Goal: Task Accomplishment & Management: Use online tool/utility

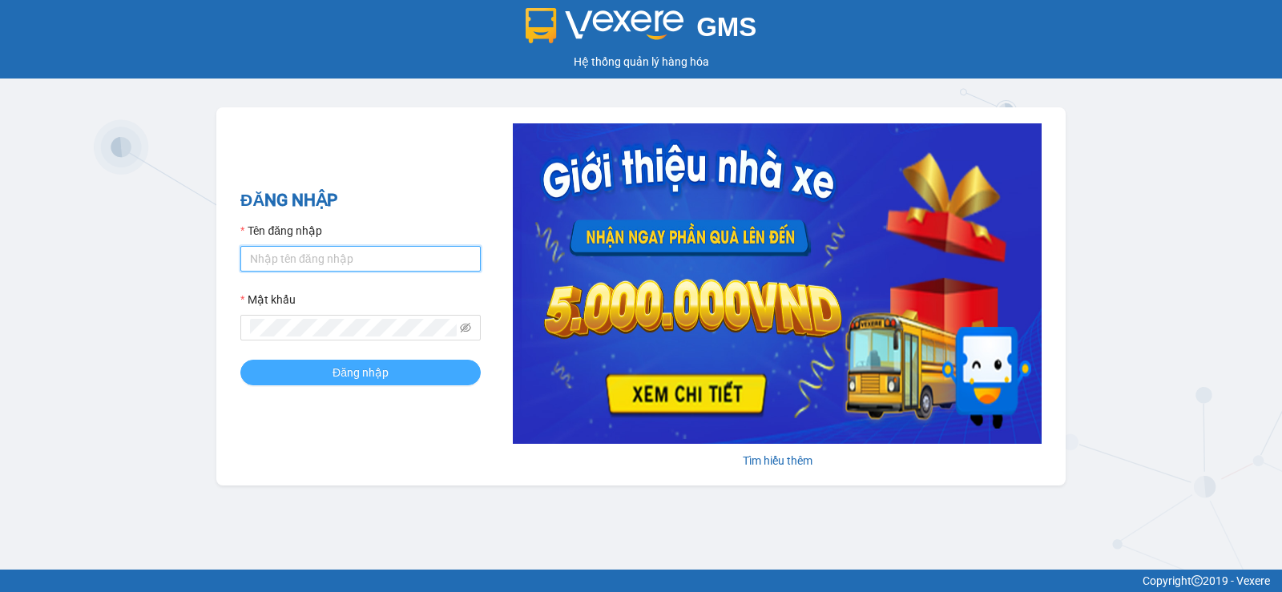
type input "pvgodau.dongphuoc"
click at [359, 372] on span "Đăng nhập" at bounding box center [361, 373] width 56 height 18
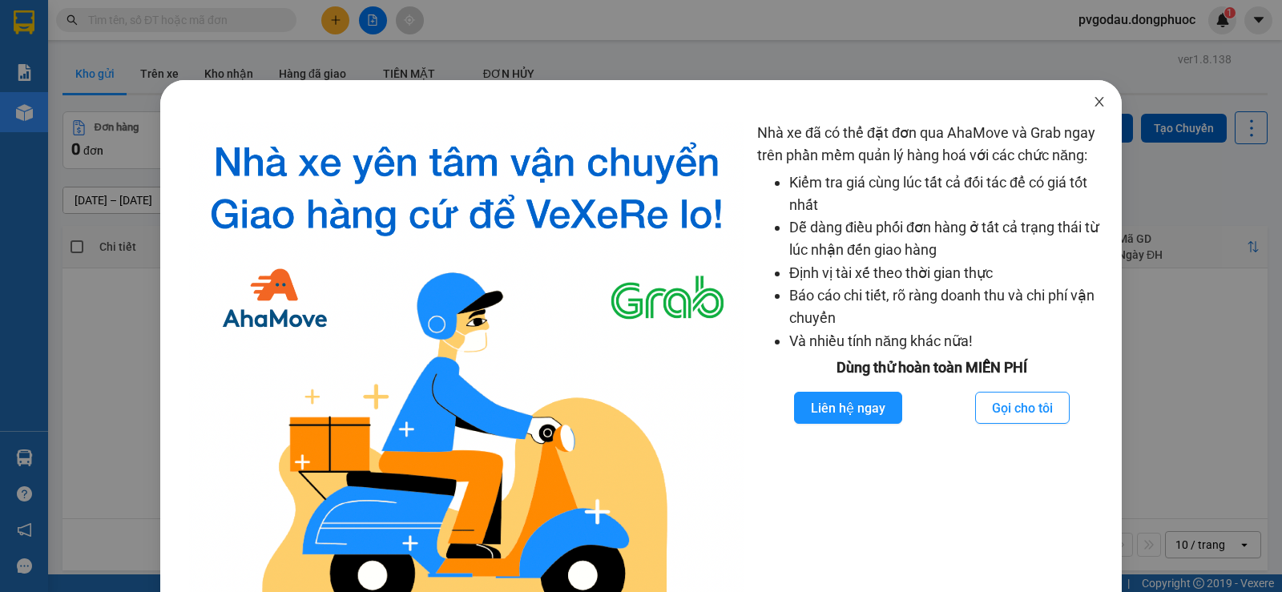
click at [1093, 99] on icon "close" at bounding box center [1099, 101] width 13 height 13
